Goal: Task Accomplishment & Management: Complete application form

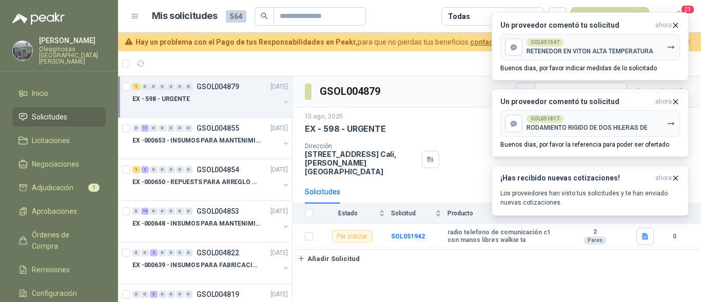
click at [190, 98] on div "EX - 598 - URGENTE" at bounding box center [205, 99] width 147 height 12
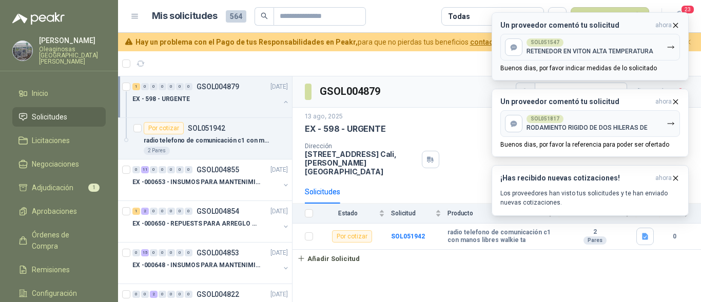
click at [675, 25] on icon "button" at bounding box center [675, 25] width 4 height 4
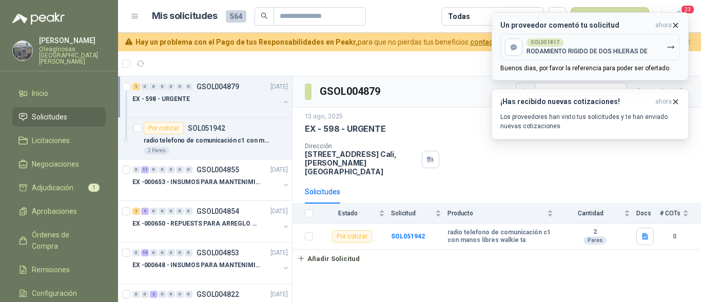
click at [676, 24] on icon "button" at bounding box center [675, 25] width 9 height 9
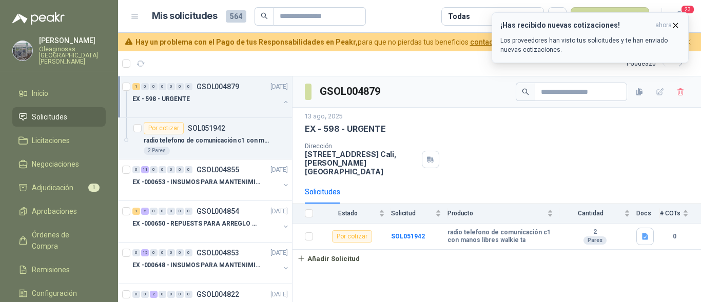
click at [676, 23] on icon "button" at bounding box center [675, 25] width 9 height 9
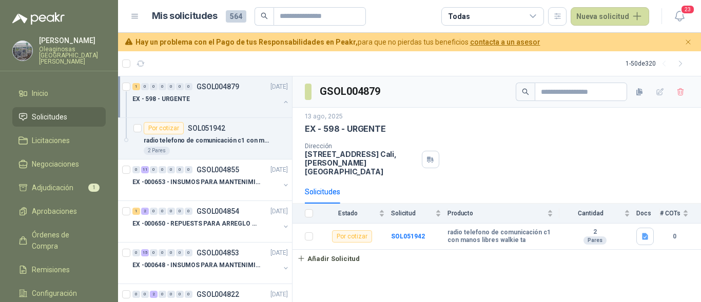
click at [209, 106] on div at bounding box center [205, 109] width 147 height 8
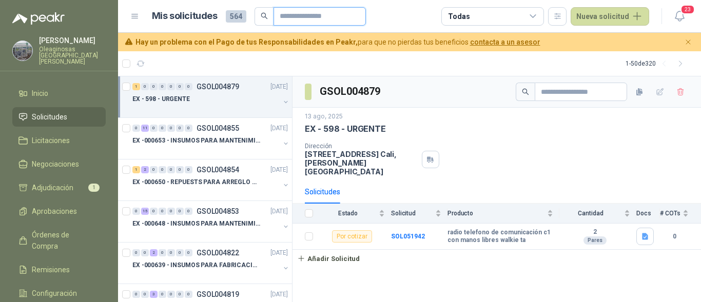
click at [296, 20] on input "text" at bounding box center [316, 16] width 72 height 17
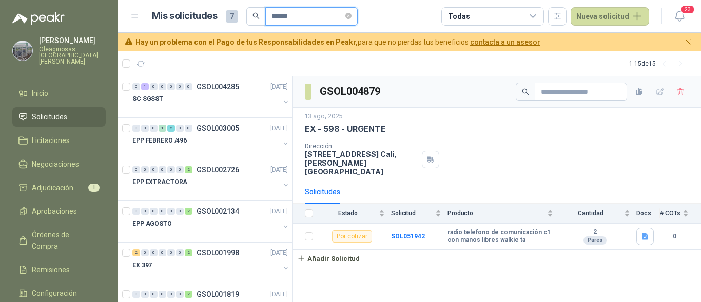
click at [313, 18] on input "******" at bounding box center [307, 16] width 72 height 17
type input "*"
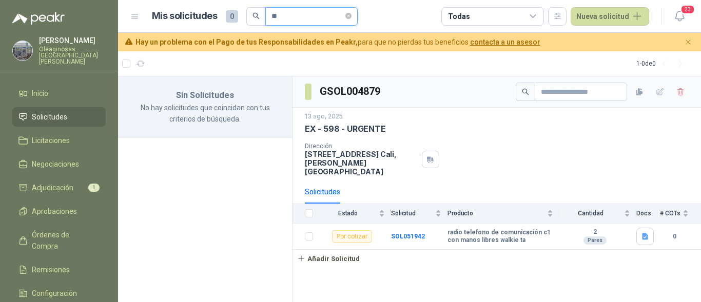
type input "*"
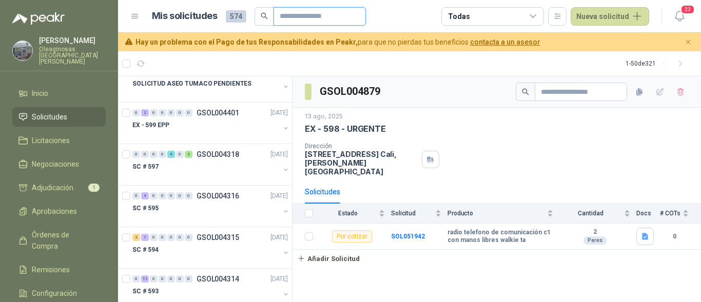
scroll to position [975, 0]
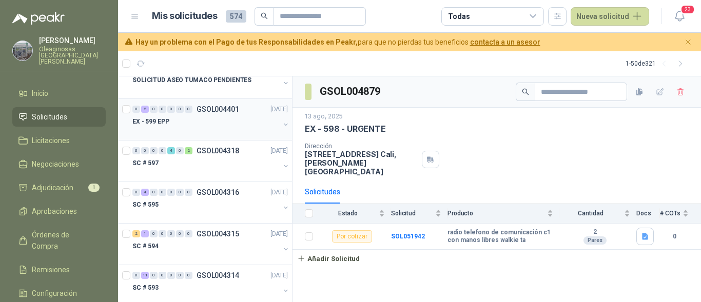
click at [210, 129] on div at bounding box center [205, 132] width 147 height 8
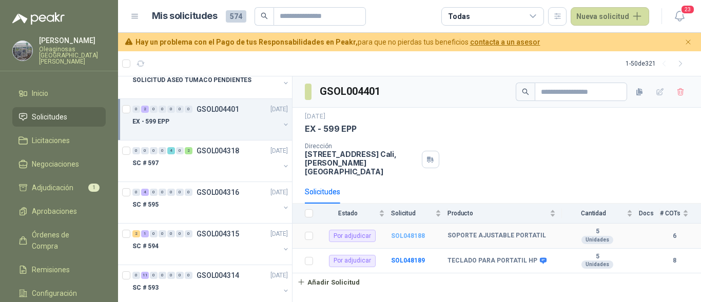
click at [401, 232] on b "SOL048188" at bounding box center [408, 235] width 34 height 7
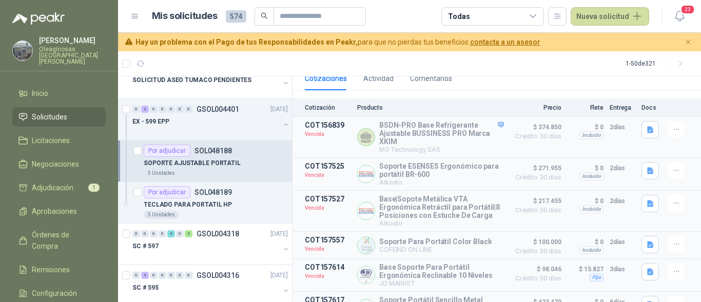
scroll to position [124, 0]
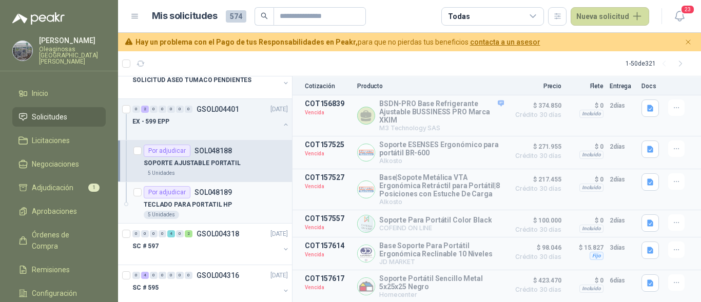
click at [231, 204] on div "TECLADO PARA PORTATIL HP" at bounding box center [216, 205] width 144 height 12
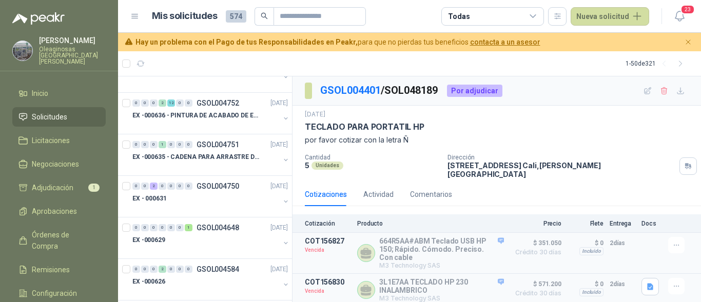
scroll to position [462, 0]
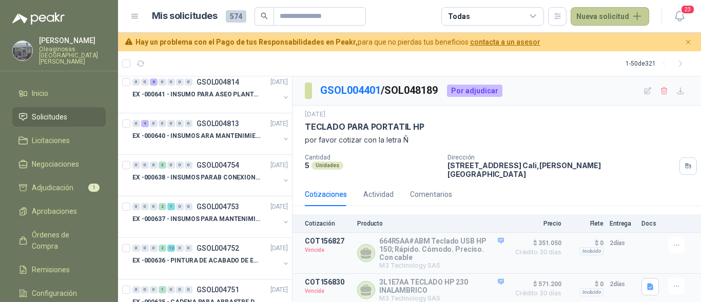
click at [617, 14] on button "Nueva solicitud" at bounding box center [609, 16] width 78 height 18
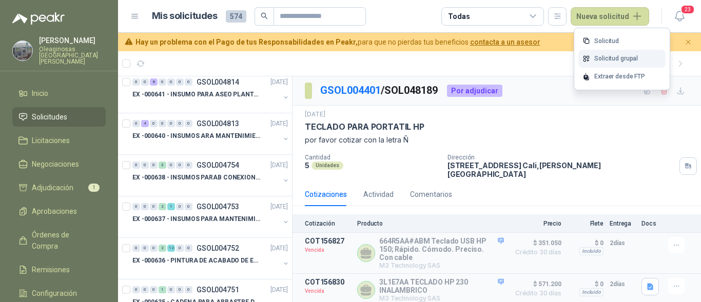
click at [619, 55] on link "Solicitud grupal" at bounding box center [621, 59] width 87 height 18
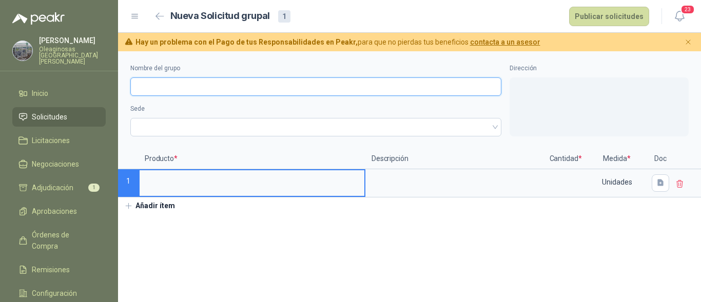
click at [194, 88] on input "Nombre del grupo" at bounding box center [315, 86] width 371 height 18
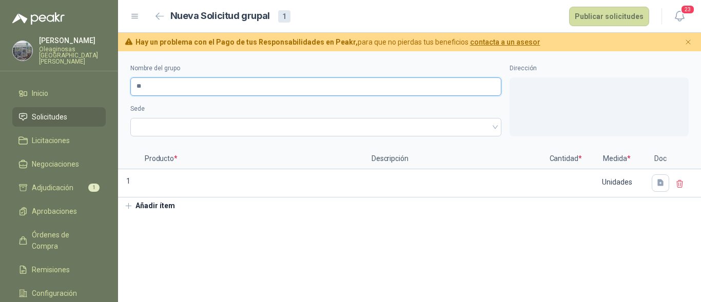
type input "*"
click at [174, 125] on span at bounding box center [315, 127] width 359 height 15
type input "**********"
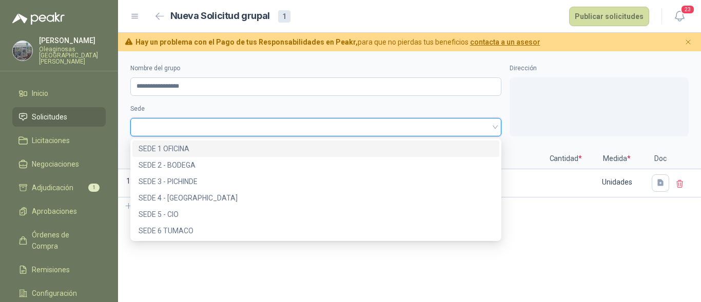
click at [186, 143] on div "SEDE 1 OFICINA" at bounding box center [315, 148] width 354 height 11
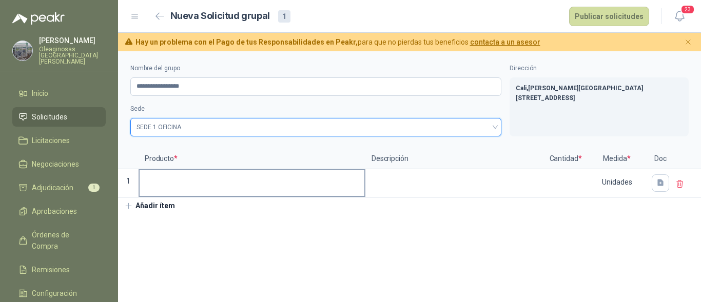
click at [173, 178] on input at bounding box center [252, 180] width 225 height 20
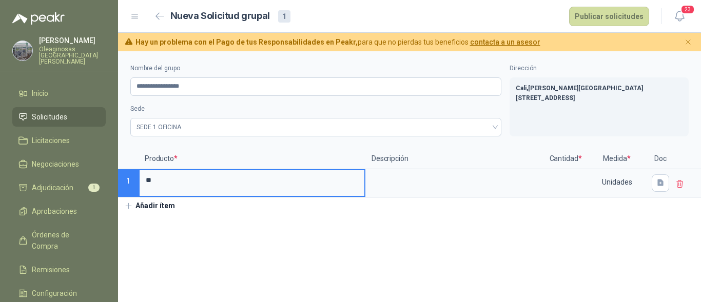
type input "*"
type input "**********"
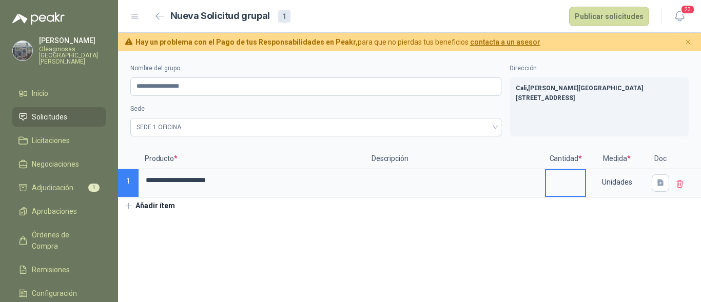
click at [559, 183] on input at bounding box center [565, 180] width 39 height 20
type input "*"
click at [606, 15] on button "Publicar solicitudes" at bounding box center [609, 16] width 80 height 19
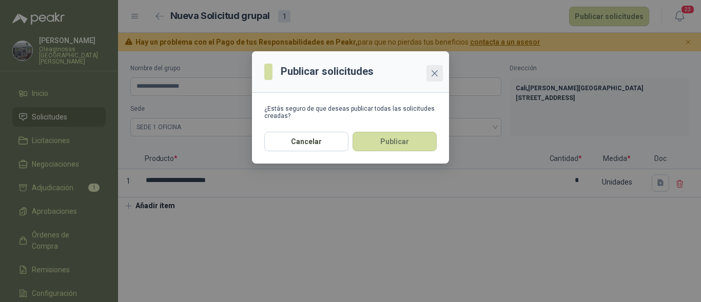
click at [436, 71] on icon "close" at bounding box center [434, 73] width 8 height 8
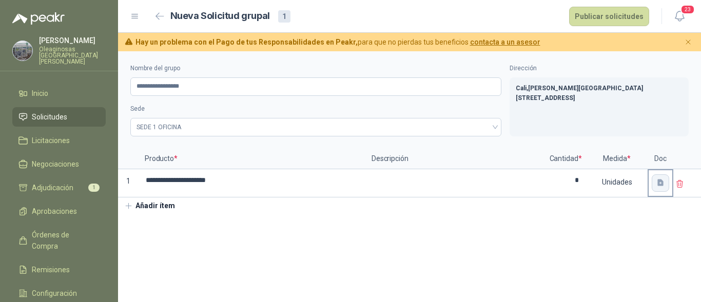
click at [656, 185] on icon "button" at bounding box center [660, 183] width 9 height 9
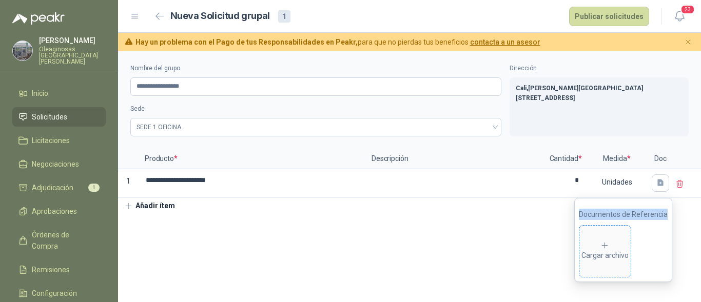
click at [620, 240] on span "Cargar archivo" at bounding box center [604, 251] width 51 height 51
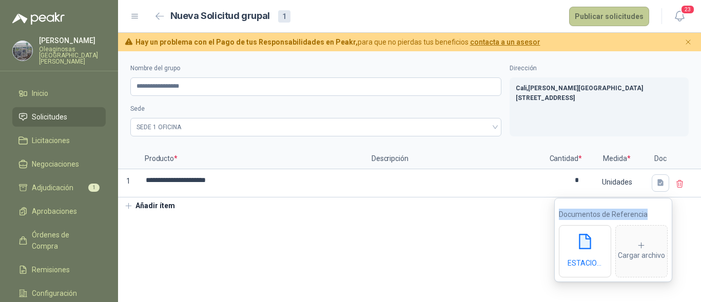
click at [608, 15] on button "Publicar solicitudes" at bounding box center [609, 16] width 80 height 19
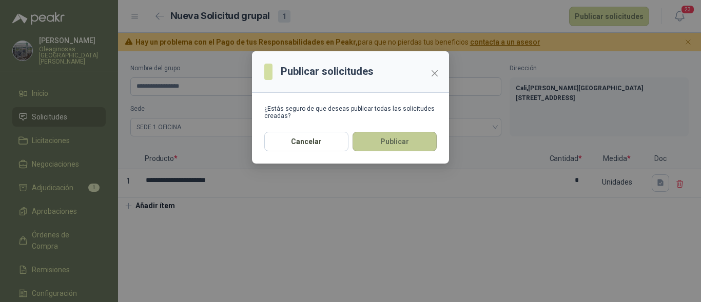
click at [380, 142] on button "Publicar" at bounding box center [394, 141] width 84 height 19
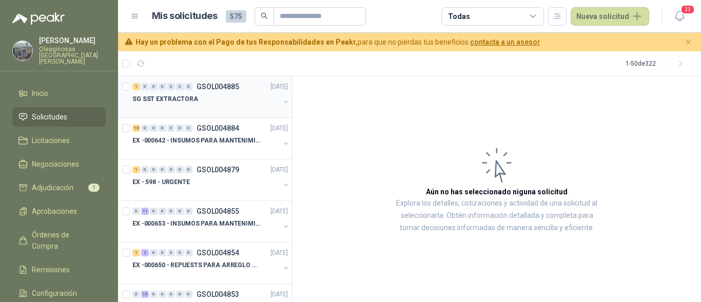
click at [236, 98] on div "SG SST EXTRACTORA" at bounding box center [205, 99] width 147 height 12
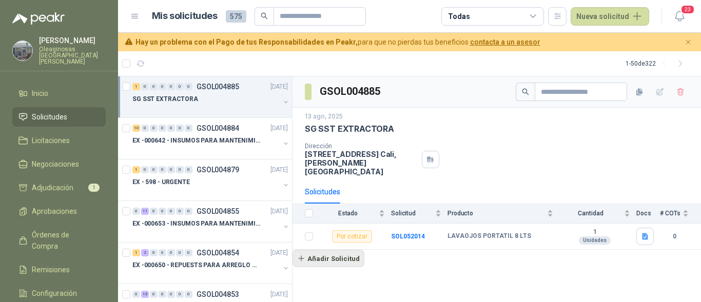
click at [353, 250] on button "Añadir Solicitud" at bounding box center [328, 258] width 72 height 17
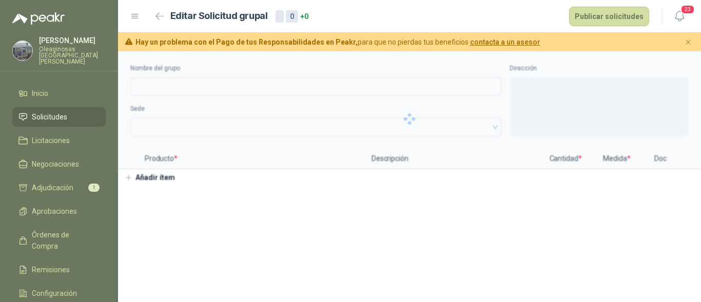
type input "**********"
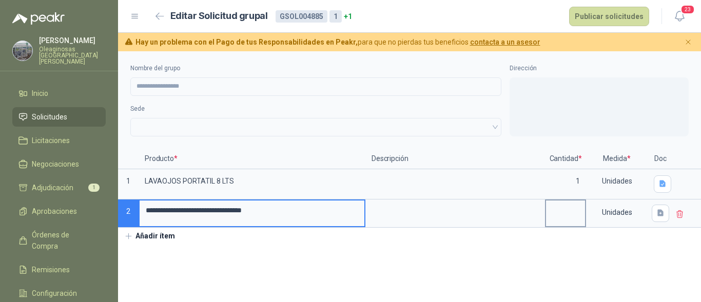
type input "**********"
click at [577, 216] on input at bounding box center [565, 211] width 39 height 20
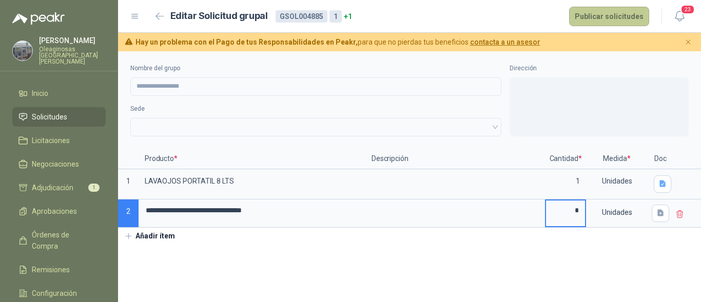
type input "*"
click at [619, 18] on button "Publicar solicitudes" at bounding box center [609, 16] width 80 height 19
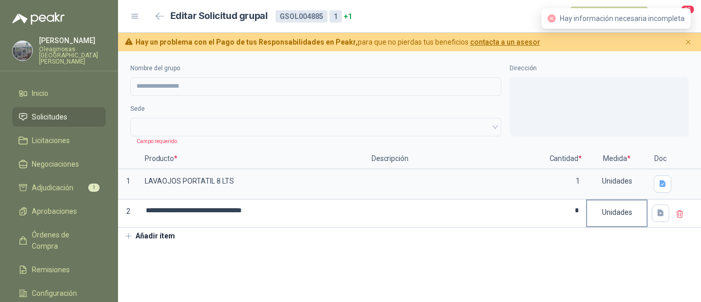
click at [596, 218] on div "Unidades" at bounding box center [617, 213] width 60 height 24
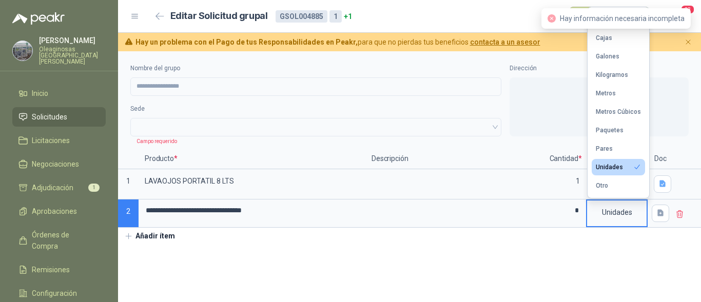
click at [511, 234] on div "**********" at bounding box center [409, 147] width 583 height 193
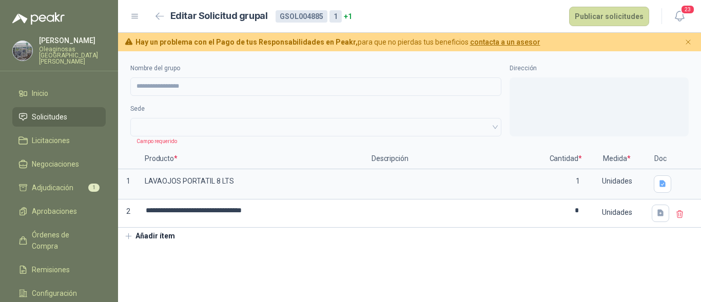
click at [169, 124] on span at bounding box center [315, 127] width 359 height 15
click at [191, 126] on span at bounding box center [315, 127] width 359 height 15
click at [206, 124] on span at bounding box center [315, 127] width 359 height 15
click at [228, 150] on p "Producto *" at bounding box center [251, 159] width 227 height 21
click at [165, 120] on span at bounding box center [315, 127] width 359 height 15
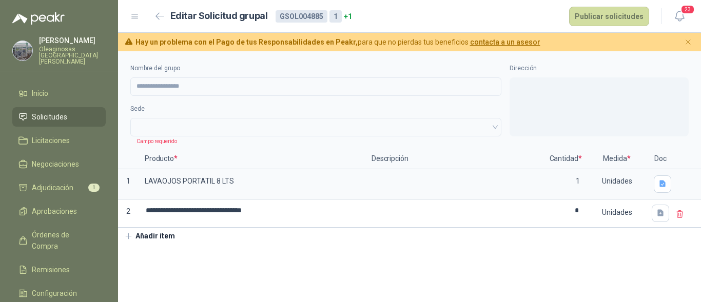
click at [180, 126] on span at bounding box center [315, 127] width 359 height 15
click at [494, 128] on span at bounding box center [315, 127] width 359 height 15
click at [348, 237] on div "**********" at bounding box center [409, 147] width 583 height 193
click at [163, 235] on button "Añadir ítem" at bounding box center [149, 236] width 63 height 17
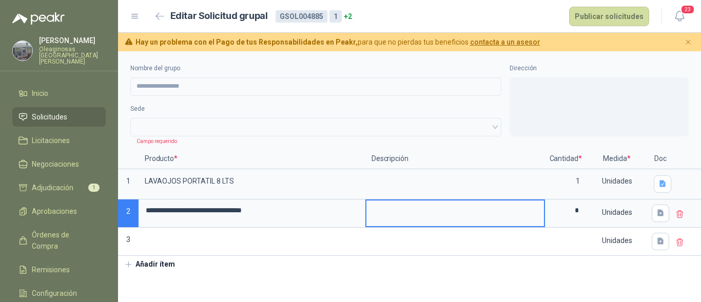
click at [499, 217] on textarea at bounding box center [454, 213] width 177 height 24
click at [682, 242] on icon at bounding box center [679, 242] width 9 height 9
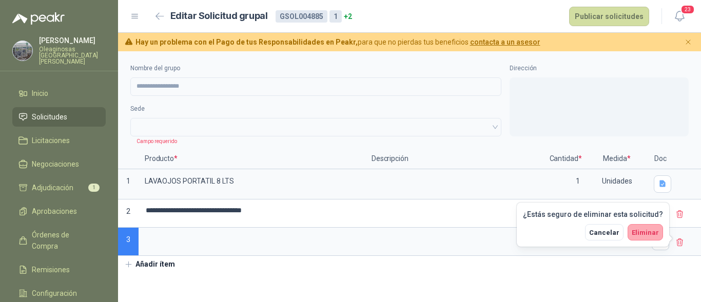
click at [643, 235] on span "Eliminar" at bounding box center [644, 233] width 27 height 8
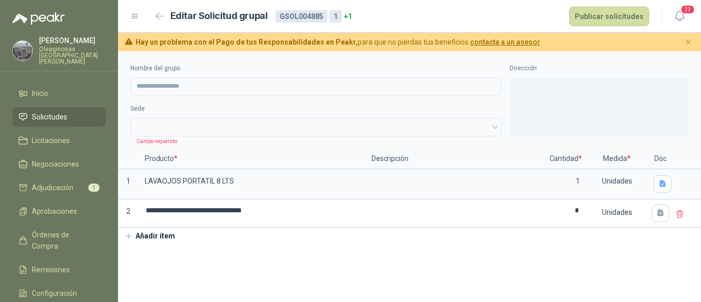
click at [155, 120] on span at bounding box center [315, 127] width 359 height 15
click at [616, 16] on button "Publicar solicitudes" at bounding box center [609, 16] width 80 height 19
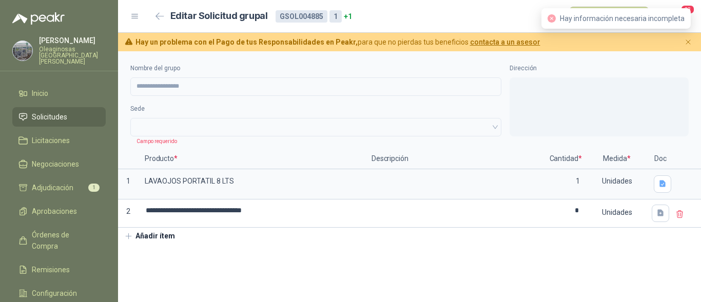
click at [573, 66] on label "Dirección" at bounding box center [598, 69] width 179 height 10
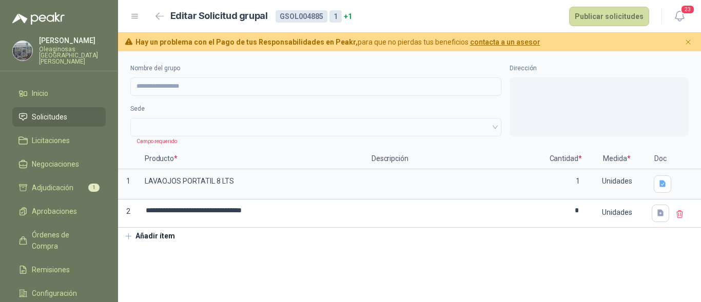
click at [679, 211] on icon at bounding box center [679, 214] width 9 height 9
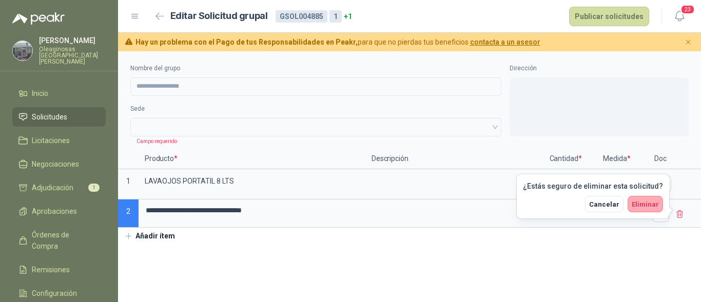
click at [648, 204] on span "Eliminar" at bounding box center [644, 205] width 27 height 8
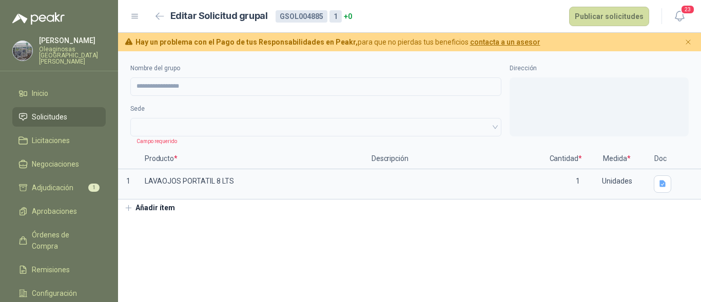
click at [168, 125] on span at bounding box center [315, 127] width 359 height 15
click at [208, 157] on p "Producto *" at bounding box center [251, 159] width 227 height 21
click at [169, 128] on span at bounding box center [315, 127] width 359 height 15
click at [490, 129] on span at bounding box center [315, 127] width 359 height 15
click at [495, 128] on div at bounding box center [315, 127] width 371 height 18
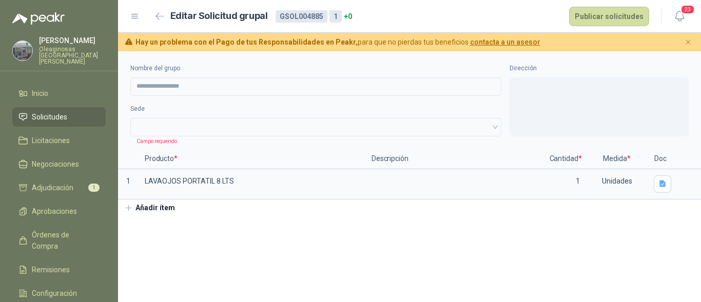
click at [494, 127] on span at bounding box center [315, 127] width 359 height 15
click at [686, 44] on icon "Cerrar" at bounding box center [688, 42] width 9 height 9
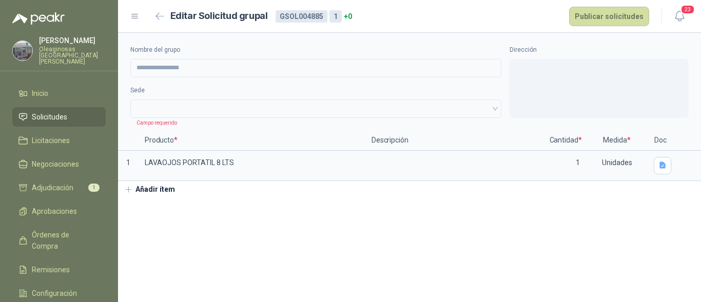
click at [328, 121] on div "**********" at bounding box center [409, 81] width 583 height 97
click at [366, 107] on span at bounding box center [315, 108] width 359 height 15
click at [340, 105] on span at bounding box center [315, 108] width 359 height 15
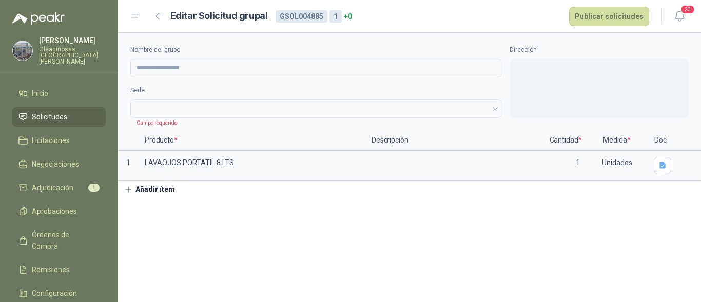
click at [340, 105] on span at bounding box center [315, 108] width 359 height 15
click at [153, 190] on button "Añadir ítem" at bounding box center [149, 189] width 63 height 17
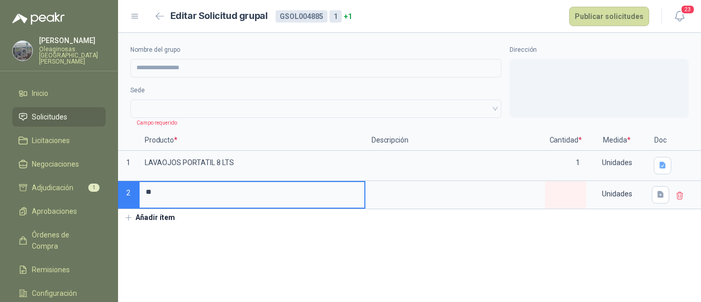
type input "**"
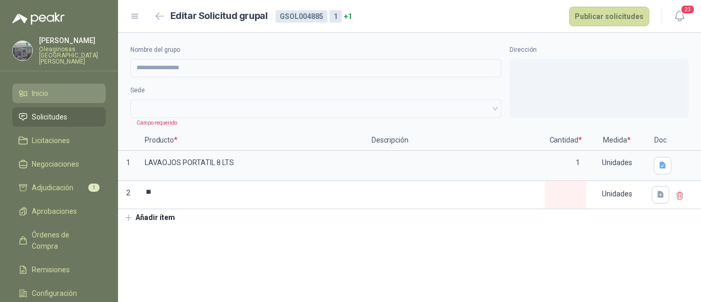
click at [63, 91] on li "Inicio" at bounding box center [58, 93] width 81 height 11
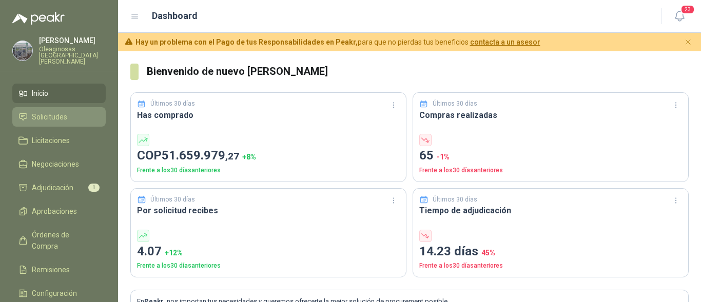
click at [65, 111] on span "Solicitudes" at bounding box center [49, 116] width 35 height 11
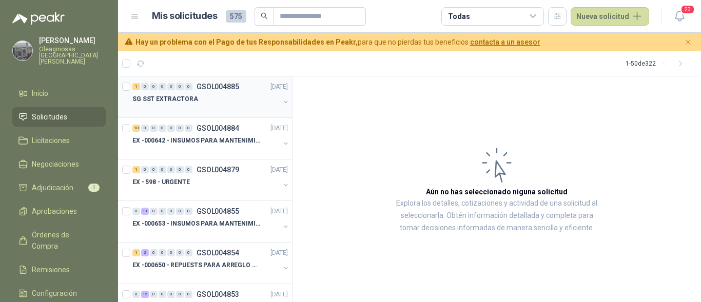
click at [201, 106] on div at bounding box center [205, 109] width 147 height 8
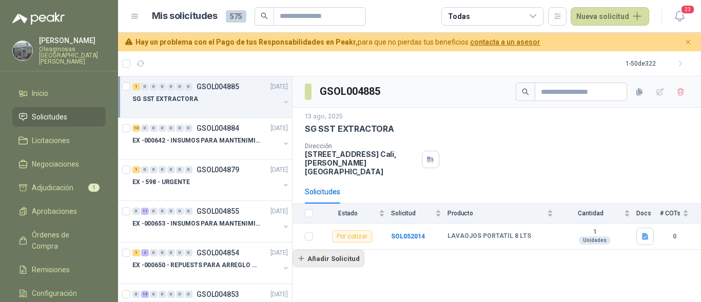
click at [302, 250] on button "Añadir Solicitud" at bounding box center [328, 258] width 72 height 17
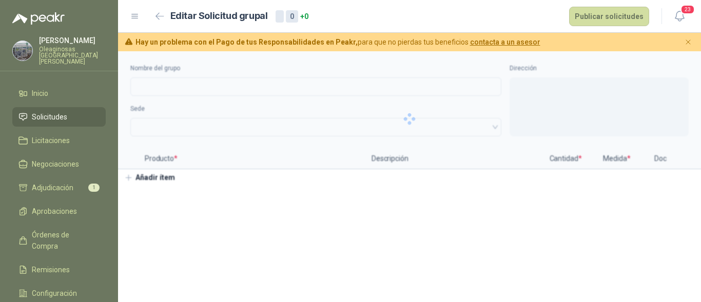
type input "**********"
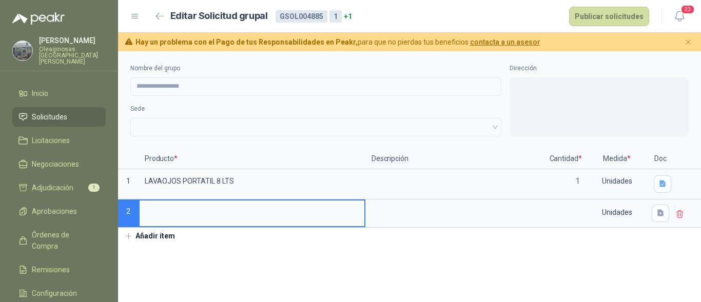
click at [167, 126] on span at bounding box center [315, 127] width 359 height 15
click at [491, 126] on span at bounding box center [315, 127] width 359 height 15
click at [492, 126] on span at bounding box center [315, 127] width 359 height 15
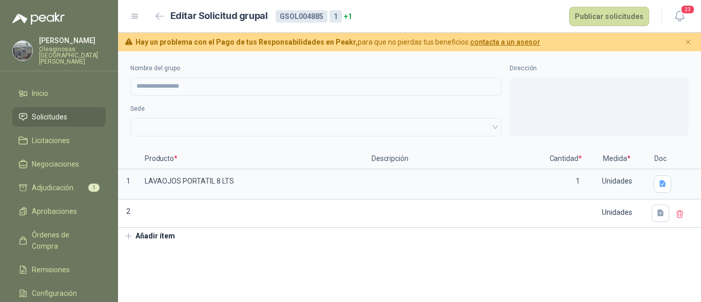
click at [567, 104] on div at bounding box center [598, 106] width 179 height 59
click at [209, 13] on h2 "Editar Solicitud grupal" at bounding box center [218, 16] width 97 height 15
click at [588, 19] on button "Publicar solicitudes" at bounding box center [609, 16] width 80 height 19
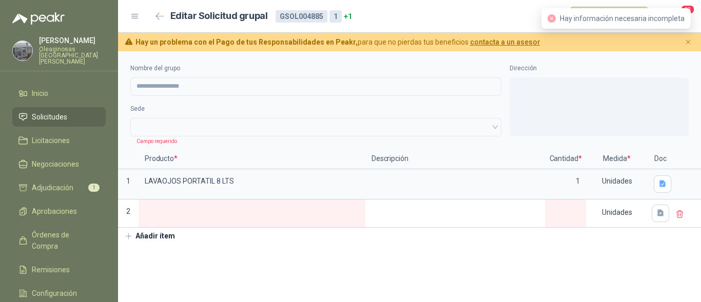
click at [621, 9] on div "Hay información necesaria incompleta" at bounding box center [615, 18] width 149 height 21
click at [262, 122] on span at bounding box center [315, 127] width 359 height 15
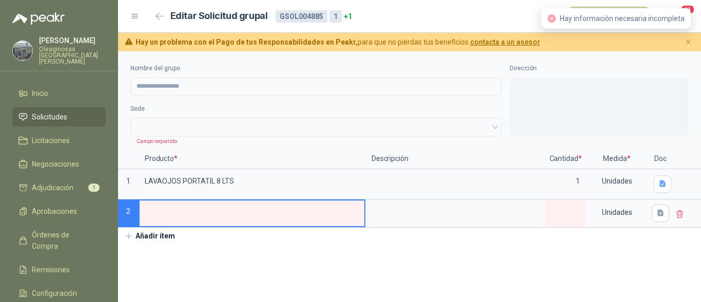
click at [199, 206] on input at bounding box center [252, 211] width 225 height 20
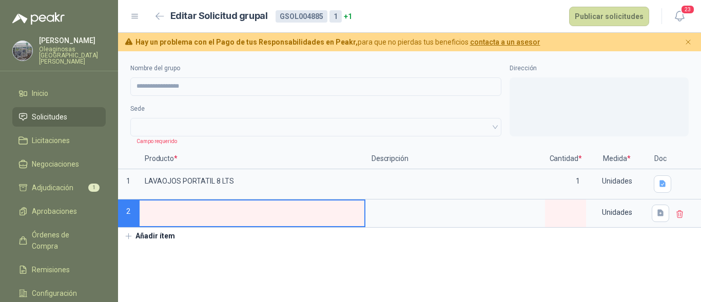
click at [198, 211] on input at bounding box center [252, 211] width 225 height 20
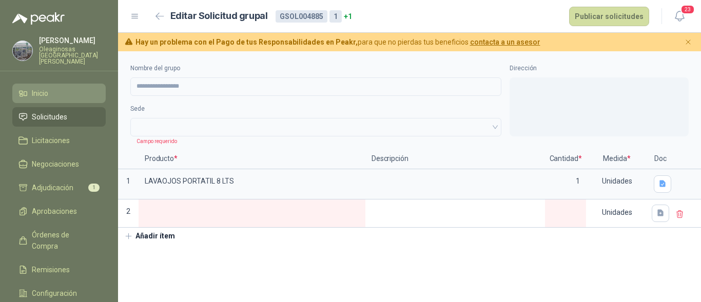
click at [60, 88] on li "Inicio" at bounding box center [58, 93] width 81 height 11
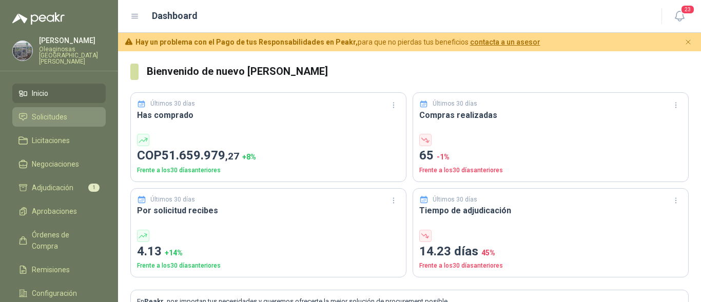
click at [64, 116] on span "Solicitudes" at bounding box center [49, 116] width 35 height 11
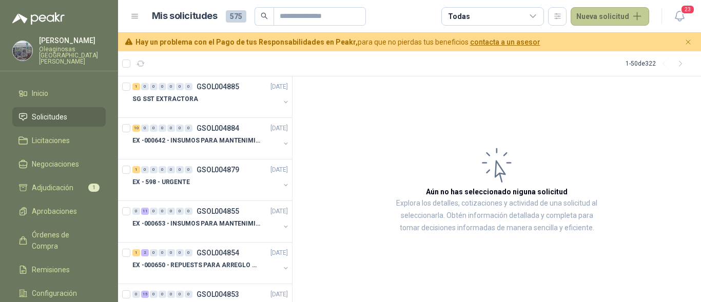
click at [617, 17] on button "Nueva solicitud" at bounding box center [609, 16] width 78 height 18
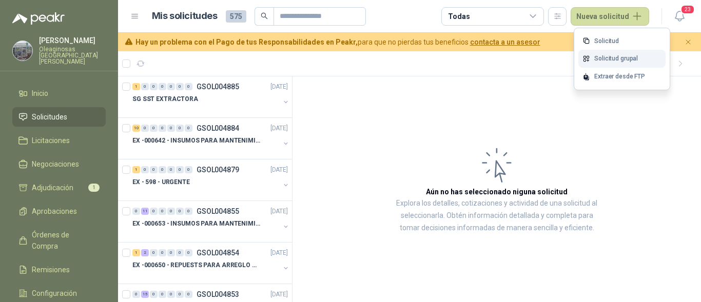
click at [613, 60] on link "Solicitud grupal" at bounding box center [621, 59] width 87 height 18
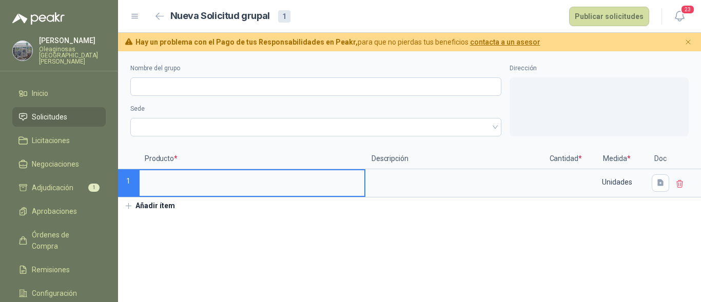
click at [192, 182] on input at bounding box center [252, 180] width 225 height 20
type input "**********"
click at [563, 177] on input at bounding box center [565, 180] width 39 height 20
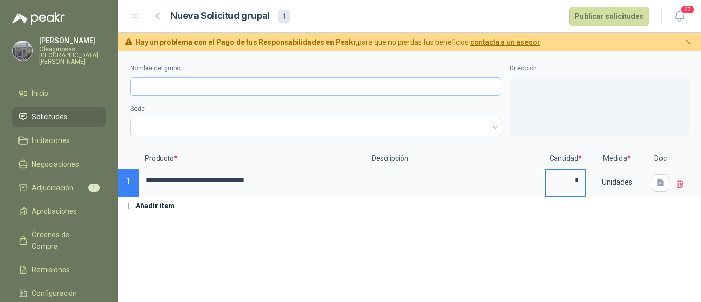
type input "*"
click at [301, 88] on input "Nombre del grupo" at bounding box center [315, 86] width 371 height 18
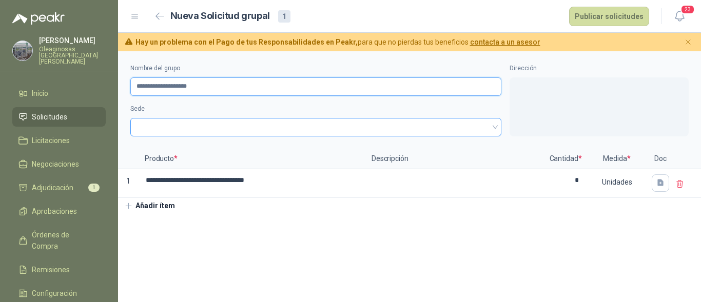
click at [243, 129] on span at bounding box center [315, 127] width 359 height 15
type input "**********"
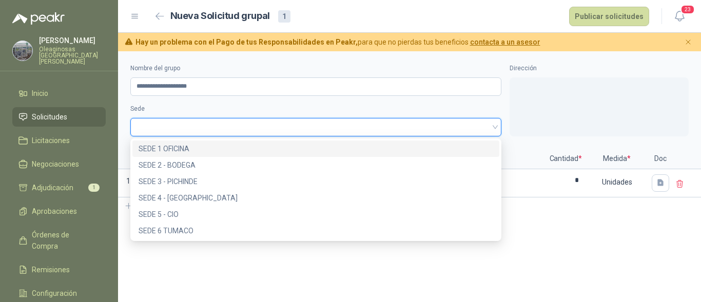
click at [232, 149] on div "SEDE 1 OFICINA" at bounding box center [315, 148] width 354 height 11
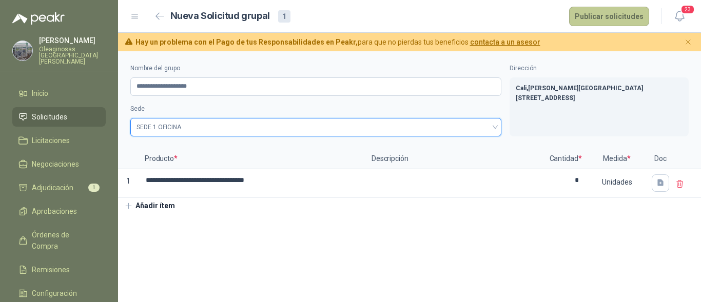
click at [627, 17] on button "Publicar solicitudes" at bounding box center [609, 16] width 80 height 19
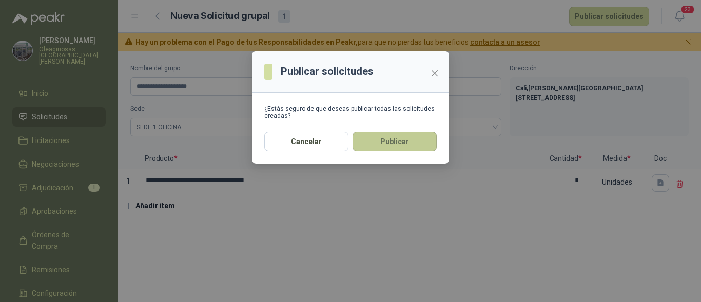
click at [407, 141] on button "Publicar" at bounding box center [394, 141] width 84 height 19
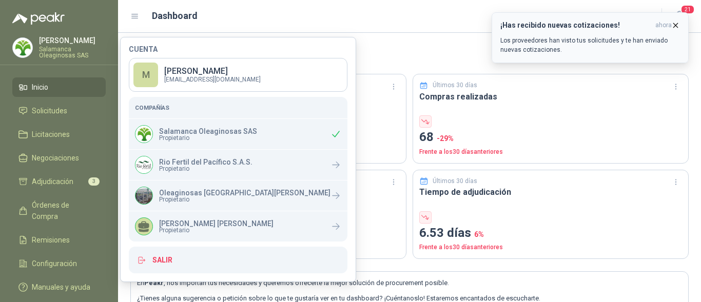
click at [676, 26] on icon "button" at bounding box center [675, 25] width 4 height 4
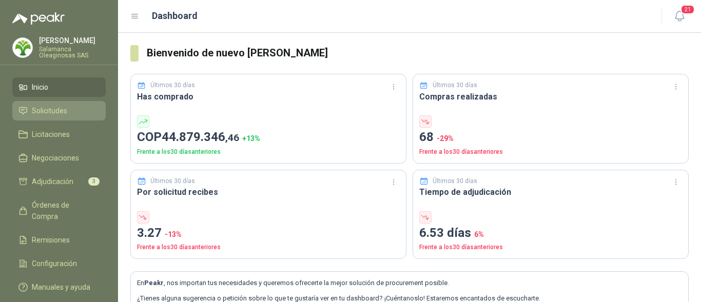
click at [62, 110] on span "Solicitudes" at bounding box center [49, 110] width 35 height 11
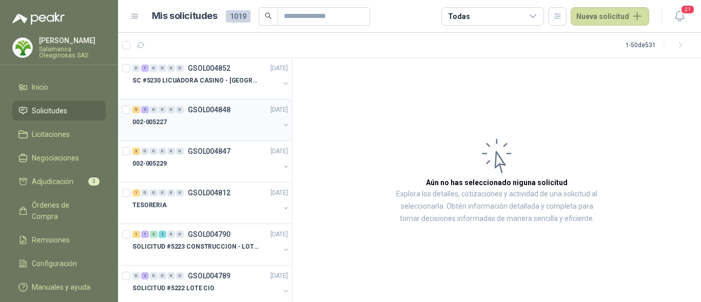
click at [214, 122] on div "002-005227" at bounding box center [205, 122] width 147 height 12
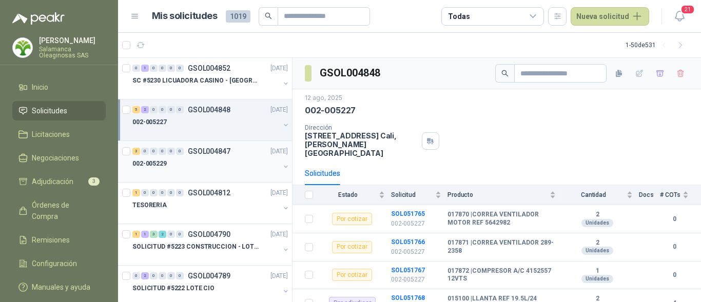
click at [217, 164] on div "002-005229" at bounding box center [205, 163] width 147 height 12
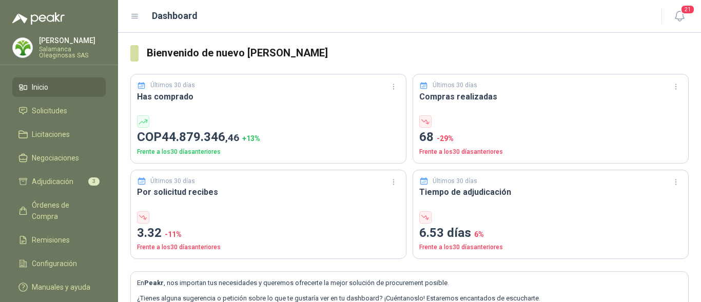
click at [70, 121] on ul "Inicio Solicitudes Licitaciones Negociaciones Adjudicación 3 Órdenes de Compra …" at bounding box center [59, 189] width 118 height 224
click at [68, 114] on li "Solicitudes" at bounding box center [58, 110] width 81 height 11
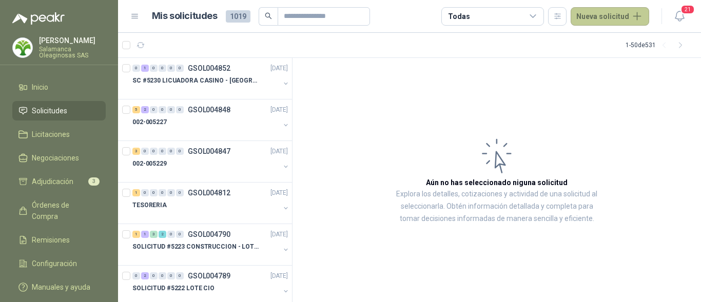
click at [603, 19] on button "Nueva solicitud" at bounding box center [609, 16] width 78 height 18
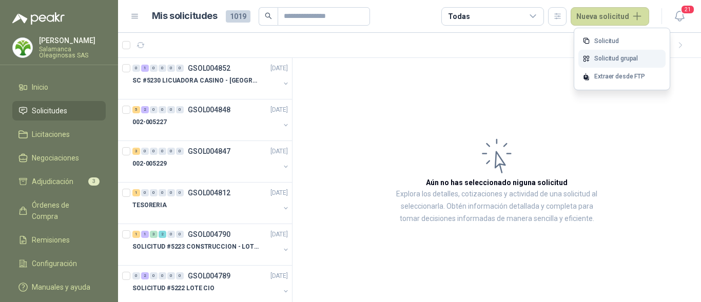
click at [609, 60] on link "Solicitud grupal" at bounding box center [621, 59] width 87 height 18
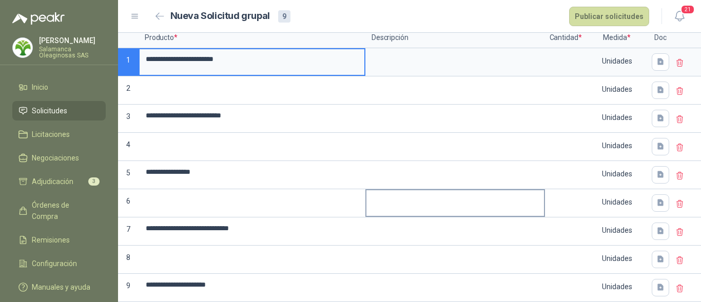
scroll to position [120, 0]
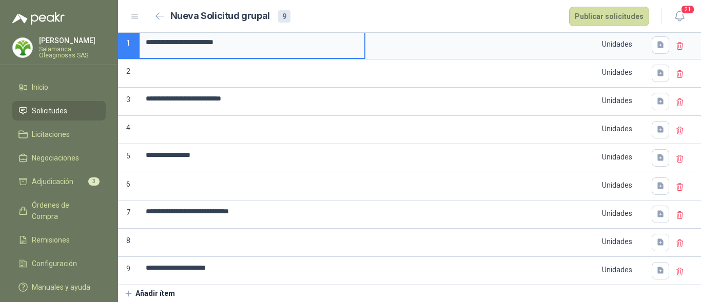
click at [677, 74] on icon at bounding box center [680, 73] width 6 height 7
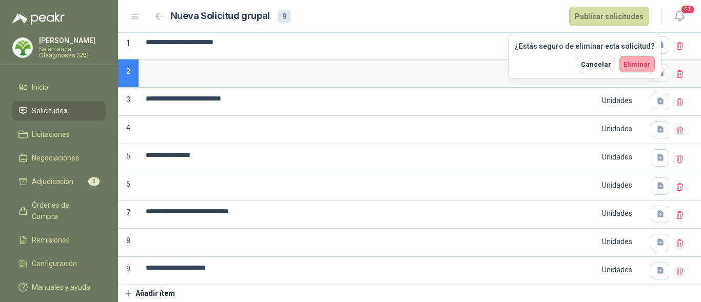
click at [645, 69] on button "Eliminar" at bounding box center [636, 64] width 35 height 16
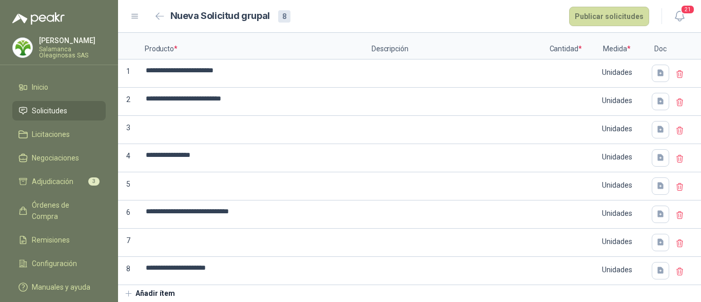
click at [675, 132] on icon at bounding box center [679, 130] width 9 height 9
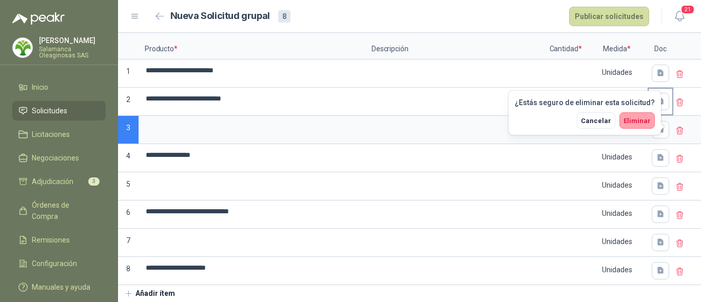
click at [640, 123] on span "Eliminar" at bounding box center [636, 121] width 27 height 8
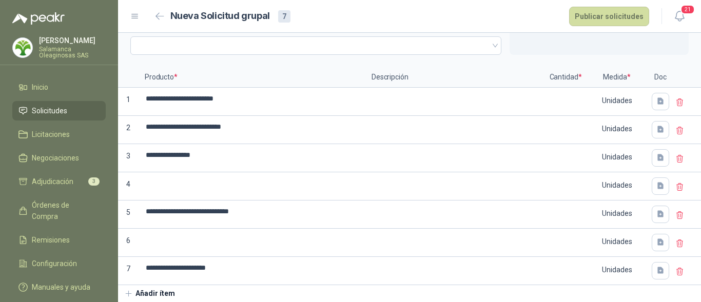
click at [677, 188] on icon at bounding box center [680, 186] width 6 height 7
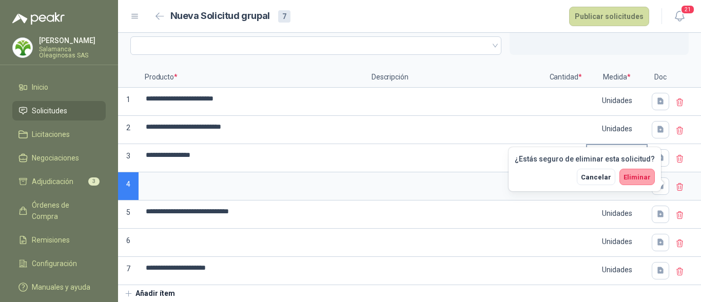
click at [630, 177] on span "Eliminar" at bounding box center [636, 177] width 27 height 8
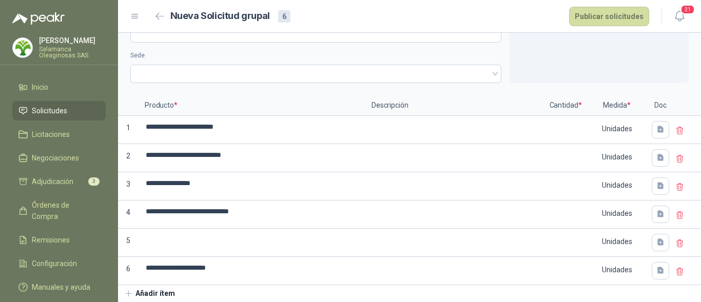
click at [677, 246] on icon at bounding box center [680, 243] width 6 height 7
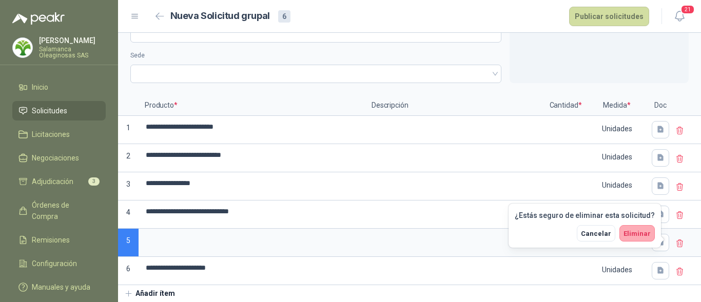
click at [644, 235] on span "Eliminar" at bounding box center [636, 234] width 27 height 8
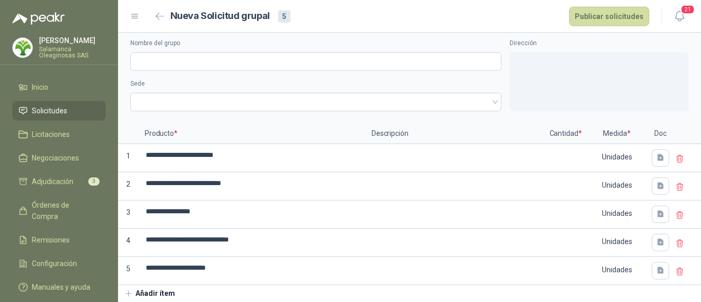
scroll to position [7, 0]
click at [222, 58] on input "Nombre del grupo" at bounding box center [315, 61] width 371 height 18
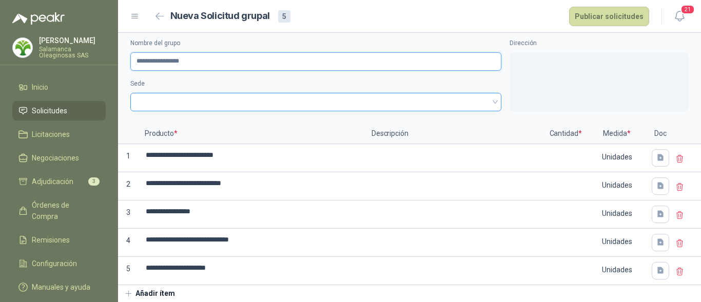
click at [187, 100] on span at bounding box center [315, 101] width 359 height 15
type input "**********"
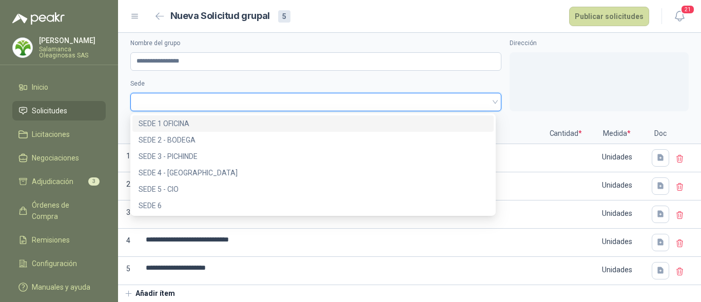
click at [196, 128] on div "SEDE 1 OFICINA" at bounding box center [312, 123] width 349 height 11
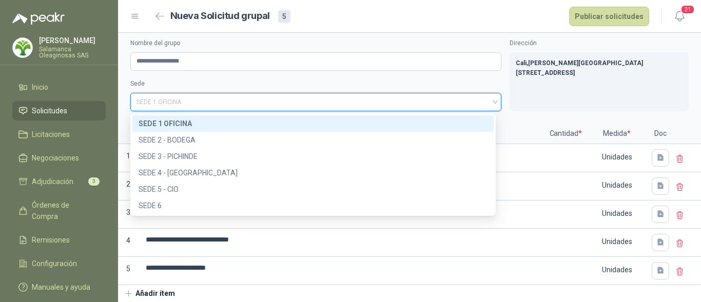
click at [241, 121] on div "SEDE 1 OFICINA" at bounding box center [312, 123] width 349 height 11
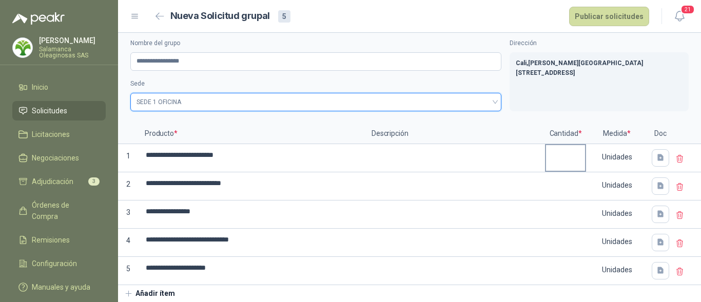
click at [567, 161] on input at bounding box center [565, 155] width 39 height 20
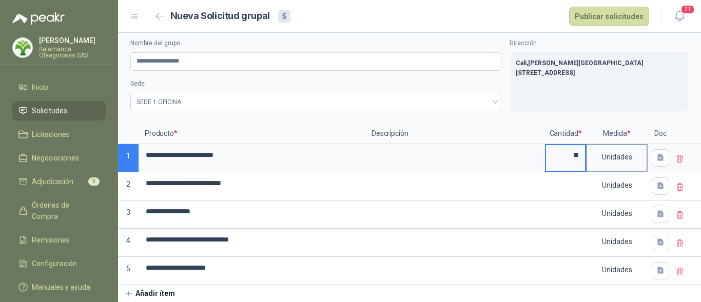
type input "**"
click at [625, 154] on div "Unidades" at bounding box center [617, 157] width 60 height 24
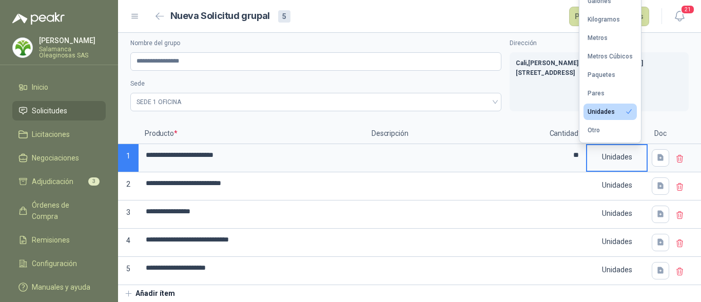
click at [622, 163] on div "Unidades" at bounding box center [617, 157] width 60 height 24
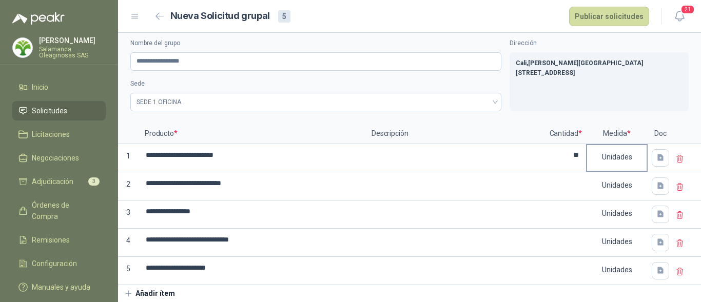
click at [623, 159] on div "Unidades" at bounding box center [617, 157] width 60 height 24
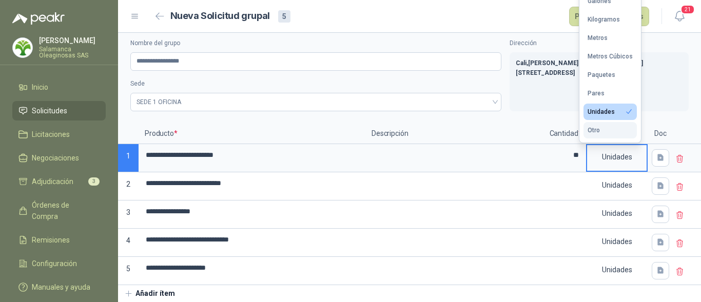
click at [613, 132] on button "Otro" at bounding box center [609, 130] width 53 height 16
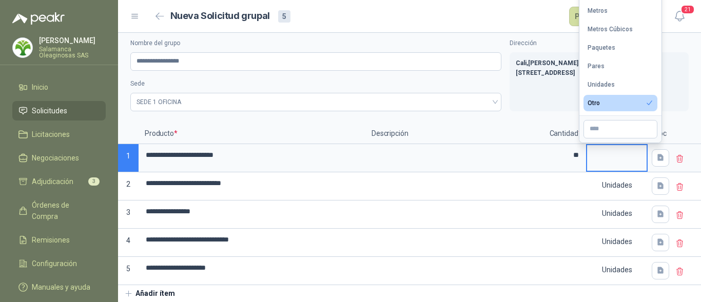
click at [597, 158] on div at bounding box center [617, 158] width 62 height 28
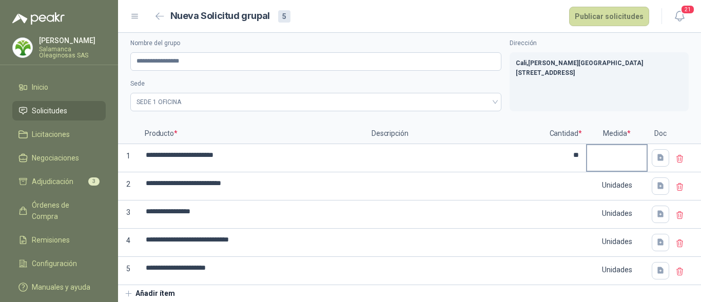
click at [597, 158] on div at bounding box center [617, 158] width 62 height 28
click at [606, 160] on div at bounding box center [617, 158] width 62 height 28
click at [605, 155] on div at bounding box center [617, 151] width 60 height 12
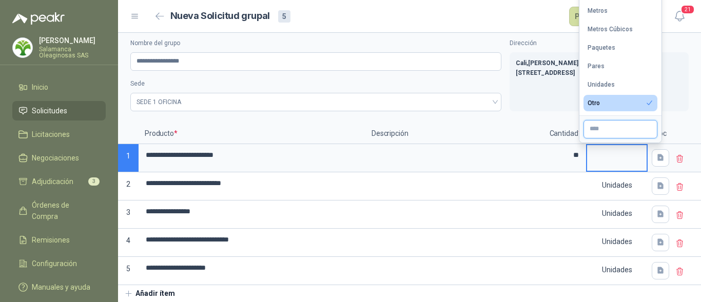
click at [597, 130] on input "text" at bounding box center [620, 129] width 74 height 18
type input "*****"
click at [571, 185] on input at bounding box center [565, 183] width 39 height 20
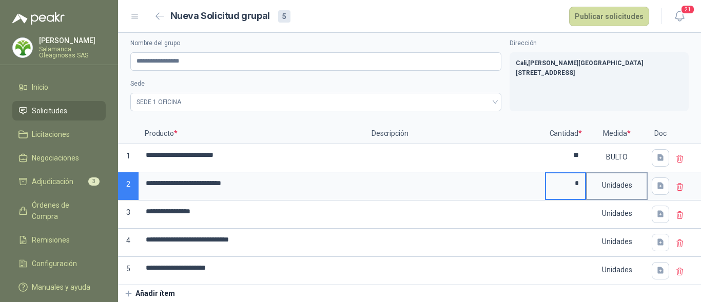
type input "*"
click at [616, 185] on div "Unidades" at bounding box center [617, 185] width 60 height 24
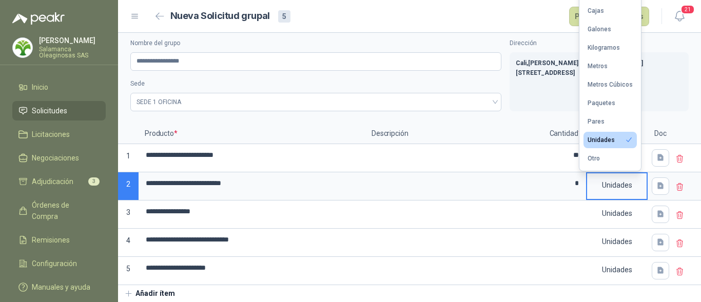
click at [609, 189] on div "Unidades" at bounding box center [617, 185] width 60 height 24
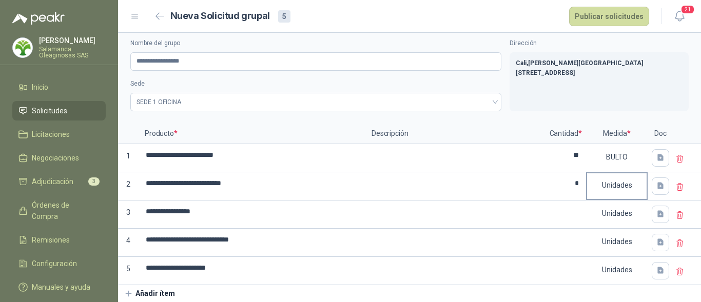
click at [609, 188] on div "Unidades" at bounding box center [617, 185] width 60 height 24
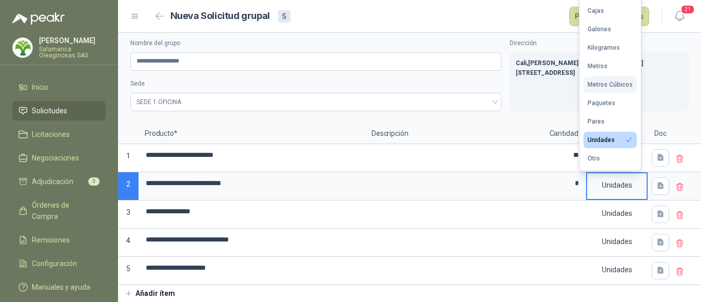
click at [609, 82] on div "Metros Cúbicos" at bounding box center [609, 84] width 45 height 7
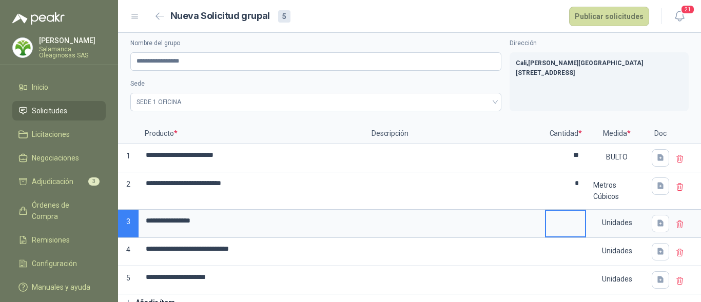
click at [572, 223] on input at bounding box center [565, 221] width 39 height 20
type input "*"
click at [604, 227] on div "Unidades" at bounding box center [617, 223] width 60 height 24
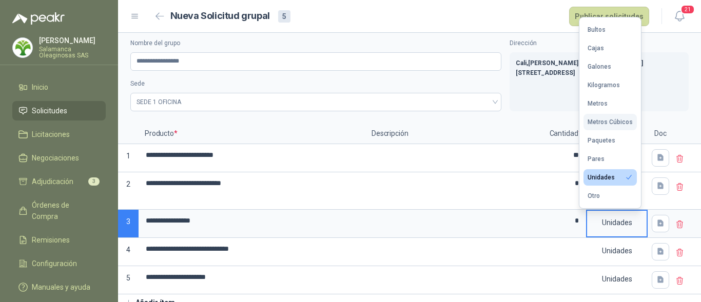
click at [622, 123] on div "Metros Cúbicos" at bounding box center [609, 121] width 45 height 7
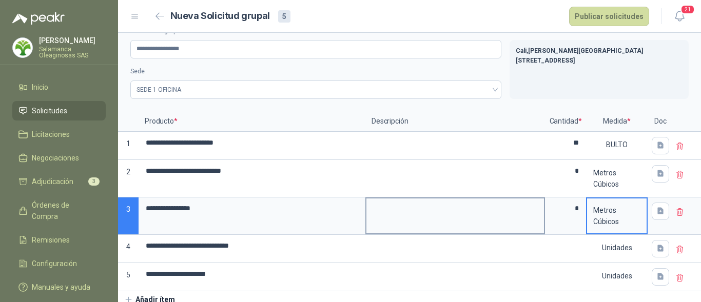
scroll to position [25, 0]
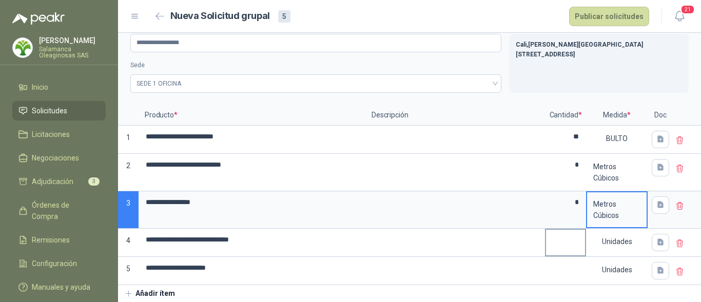
click at [567, 242] on input at bounding box center [565, 240] width 39 height 20
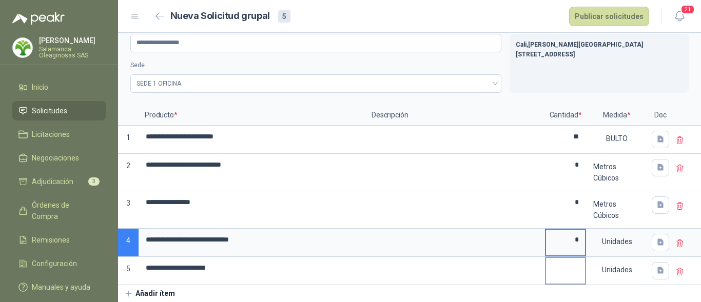
type input "*"
click at [558, 266] on input at bounding box center [565, 268] width 39 height 20
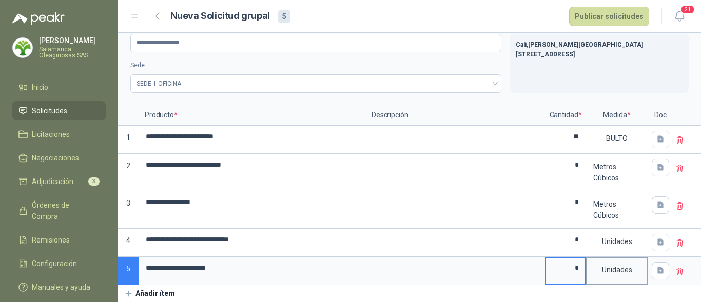
type input "*"
click at [608, 277] on div "Unidades" at bounding box center [617, 270] width 60 height 24
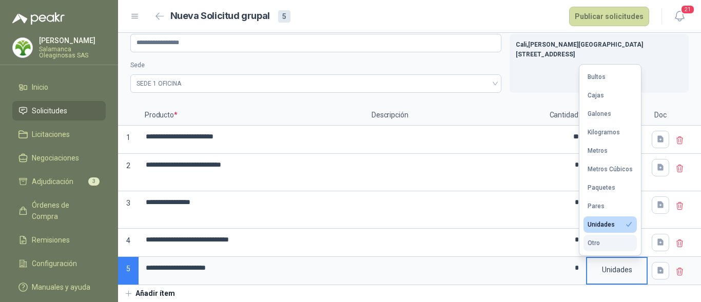
click at [609, 246] on button "Otro" at bounding box center [609, 243] width 53 height 16
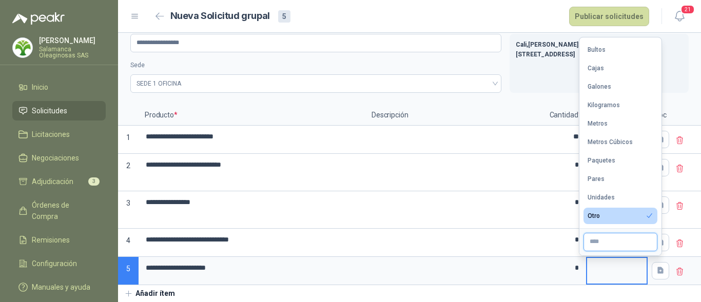
click at [609, 246] on input "text" at bounding box center [620, 242] width 74 height 18
type input "*******"
click at [546, 267] on input "*" at bounding box center [565, 268] width 39 height 20
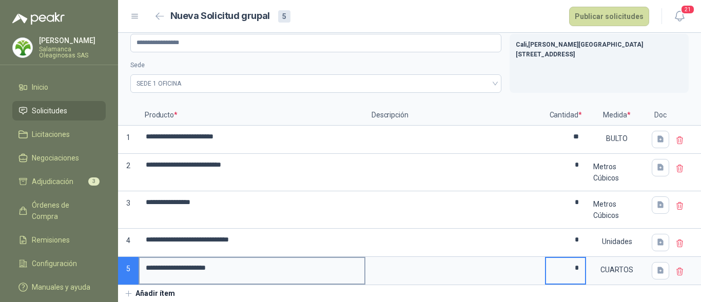
click at [186, 268] on input "**********" at bounding box center [252, 268] width 225 height 20
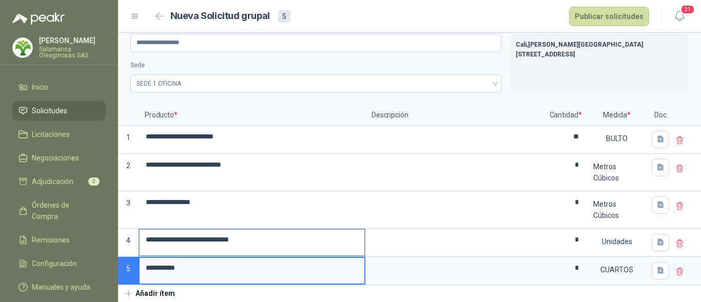
type input "**********"
click at [140, 230] on input "**********" at bounding box center [252, 240] width 225 height 20
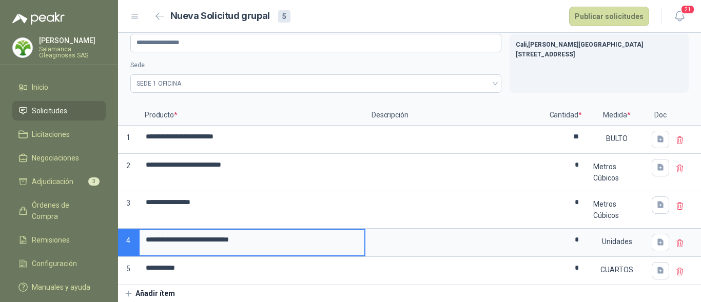
click at [151, 238] on input "**********" at bounding box center [252, 240] width 225 height 20
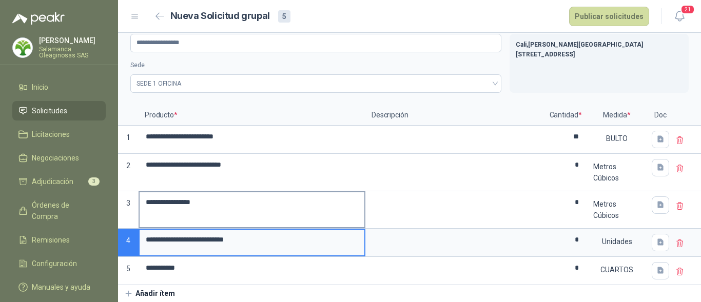
type input "**********"
click at [170, 201] on input "**********" at bounding box center [252, 202] width 225 height 20
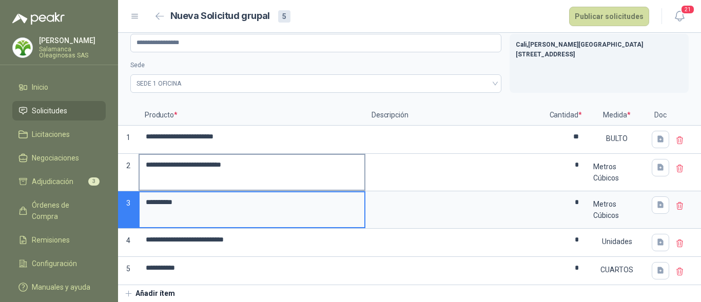
type input "*********"
click at [162, 164] on input "**********" at bounding box center [252, 165] width 225 height 20
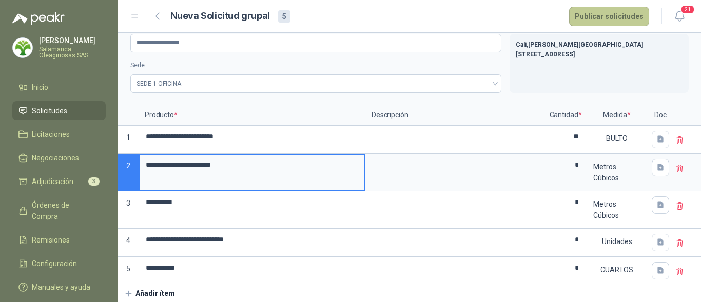
type input "**********"
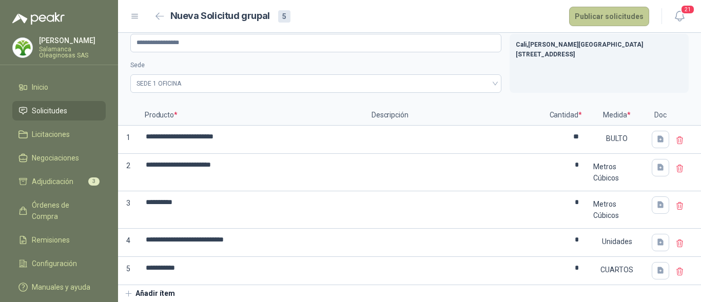
click at [629, 21] on button "Publicar solicitudes" at bounding box center [609, 16] width 80 height 19
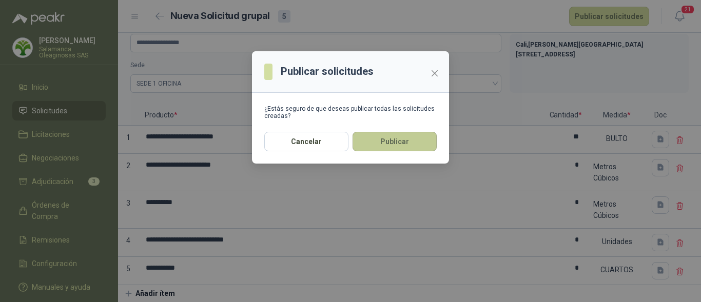
click at [404, 136] on button "Publicar" at bounding box center [394, 141] width 84 height 19
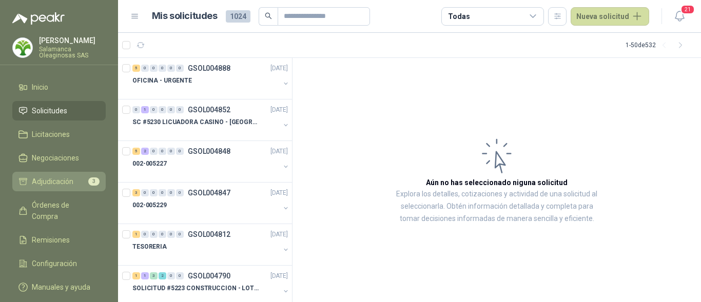
click at [52, 191] on link "Adjudicación 3" at bounding box center [58, 181] width 93 height 19
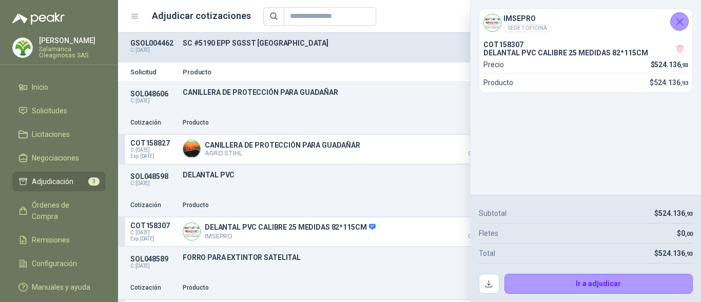
click at [686, 17] on button "Cerrar" at bounding box center [679, 21] width 18 height 18
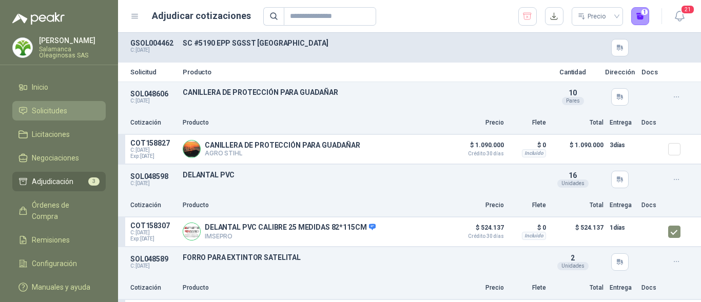
click at [77, 114] on li "Solicitudes" at bounding box center [58, 110] width 81 height 11
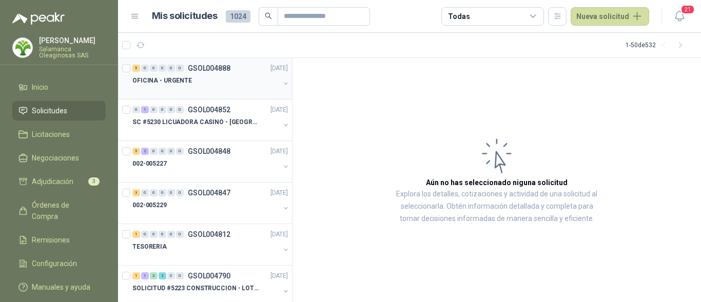
click at [212, 88] on div at bounding box center [205, 91] width 147 height 8
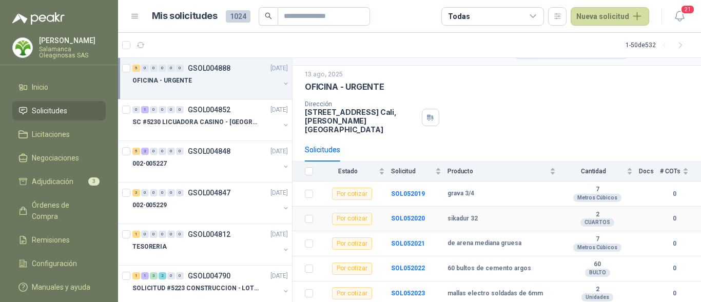
scroll to position [36, 0]
